Goal: Find specific page/section: Find specific page/section

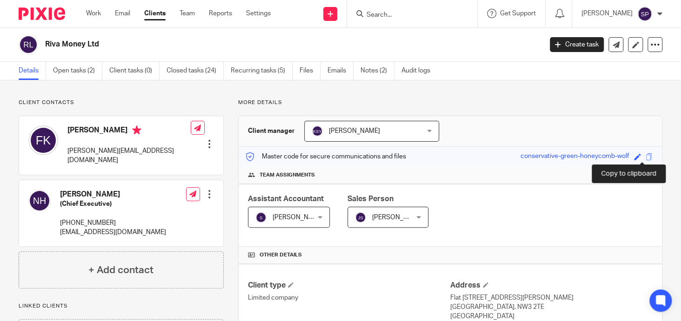
click at [646, 155] on span at bounding box center [649, 156] width 7 height 7
click at [390, 14] on input "Search" at bounding box center [408, 15] width 84 height 8
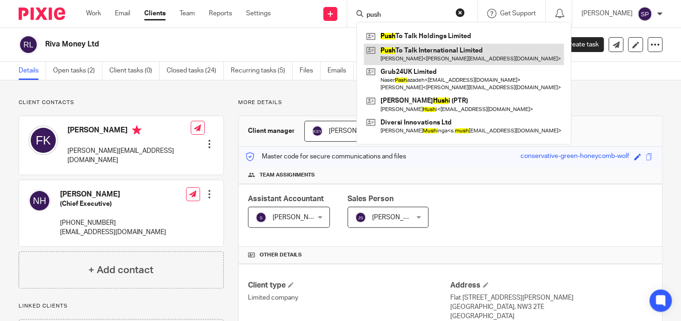
type input "push"
click at [436, 50] on link at bounding box center [464, 54] width 200 height 21
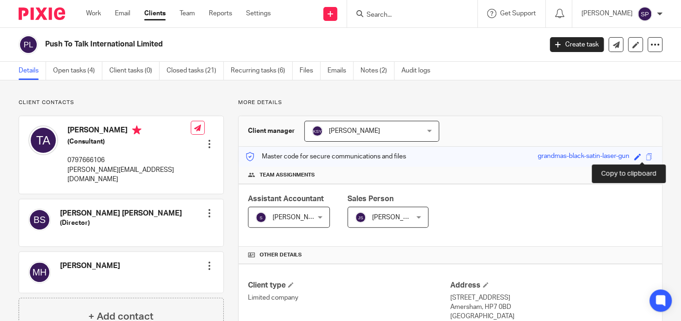
click at [646, 156] on span at bounding box center [649, 156] width 7 height 7
